Goal: Task Accomplishment & Management: Manage account settings

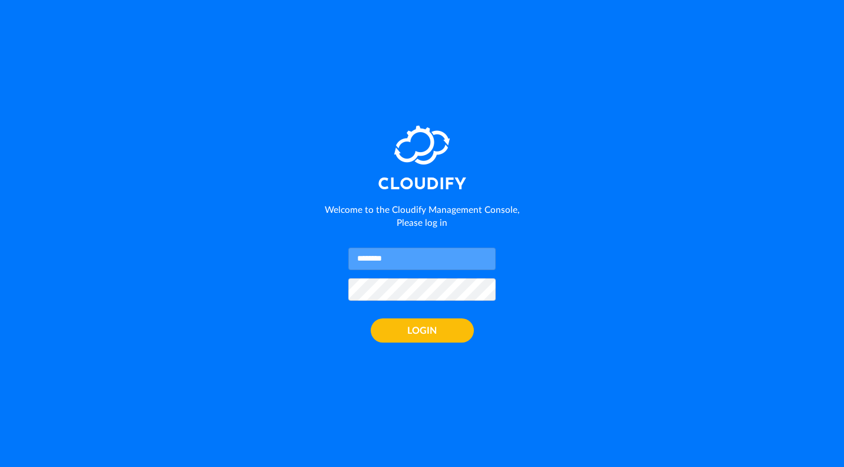
click at [398, 253] on input "text" at bounding box center [421, 259] width 147 height 22
click at [298, 253] on div "CLOUDIFY Welcome to the Cloudify Management Console, Please log in LOGIN" at bounding box center [422, 233] width 844 height 467
click at [384, 259] on input "text" at bounding box center [421, 259] width 147 height 22
click at [333, 273] on form "LOGIN" at bounding box center [422, 295] width 206 height 95
click at [388, 253] on input "text" at bounding box center [421, 259] width 147 height 22
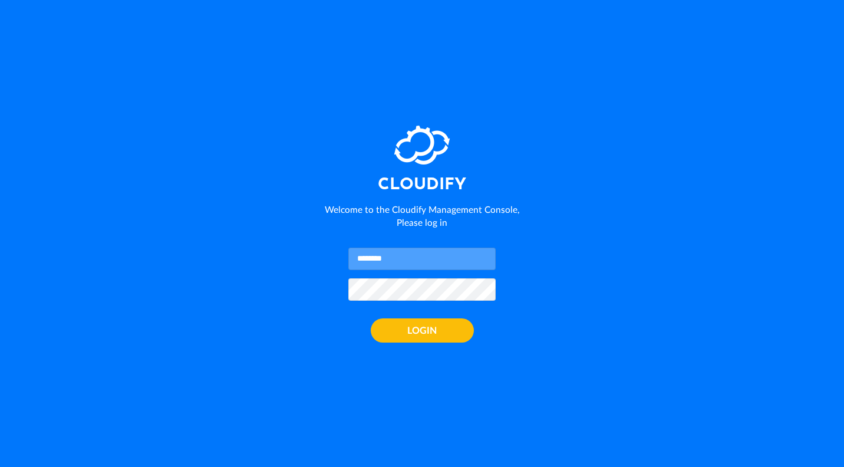
click at [462, 177] on h2 "CLOUDIFY" at bounding box center [422, 184] width 206 height 21
click at [401, 255] on input "text" at bounding box center [421, 259] width 147 height 22
click at [338, 286] on div at bounding box center [422, 289] width 206 height 22
click at [374, 246] on div "CLOUDIFY Welcome to the Cloudify Management Console, Please log in LOGIN" at bounding box center [422, 234] width 206 height 236
click at [374, 253] on input "text" at bounding box center [421, 259] width 147 height 22
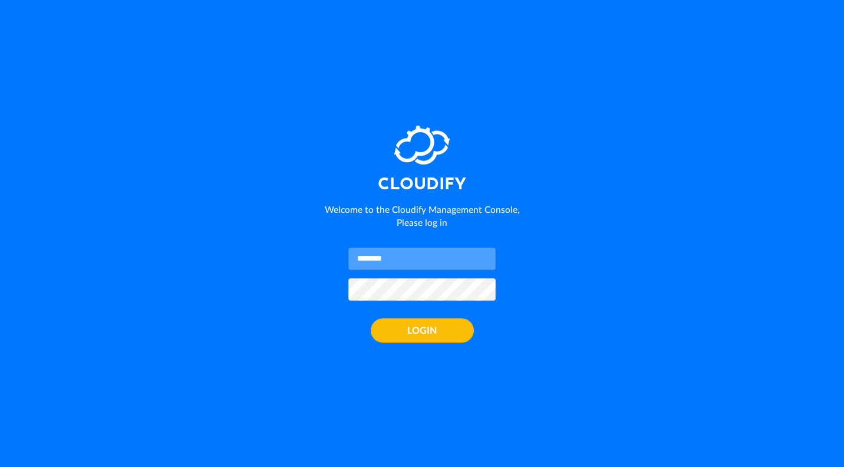
click at [475, 197] on div "CLOUDIFY Welcome to the Cloudify Management Console, Please log in" at bounding box center [422, 201] width 206 height 55
click at [417, 259] on input "text" at bounding box center [421, 259] width 147 height 22
